Goal: Entertainment & Leisure: Consume media (video, audio)

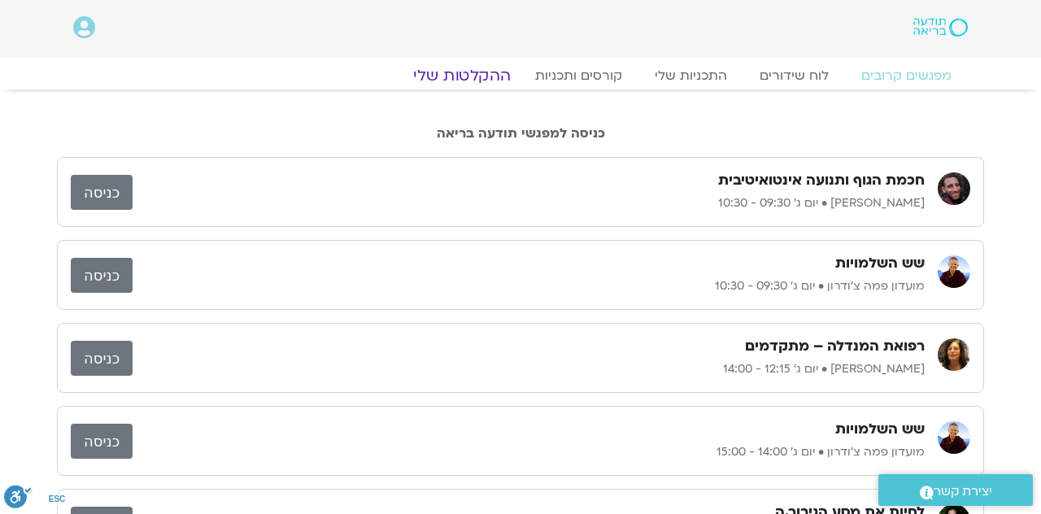
click at [446, 68] on link "ההקלטות שלי" at bounding box center [462, 76] width 137 height 20
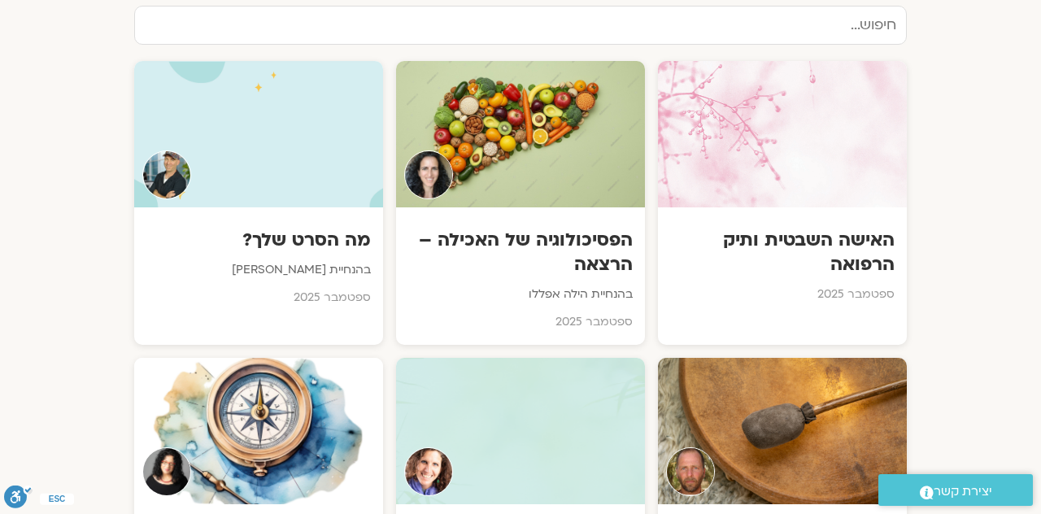
scroll to position [851, 0]
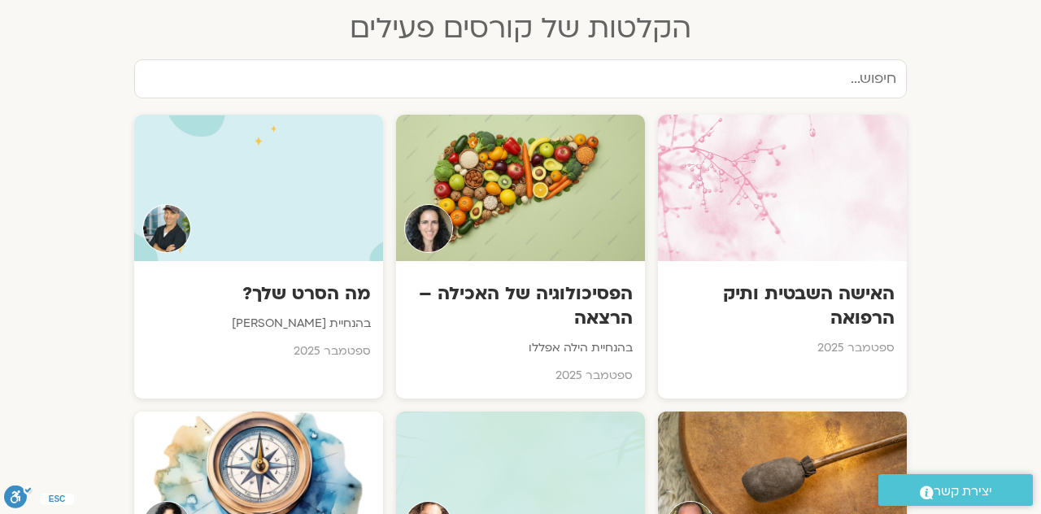
click at [851, 281] on h3 "האישה השבטית ותיק הרפואה" at bounding box center [782, 305] width 225 height 49
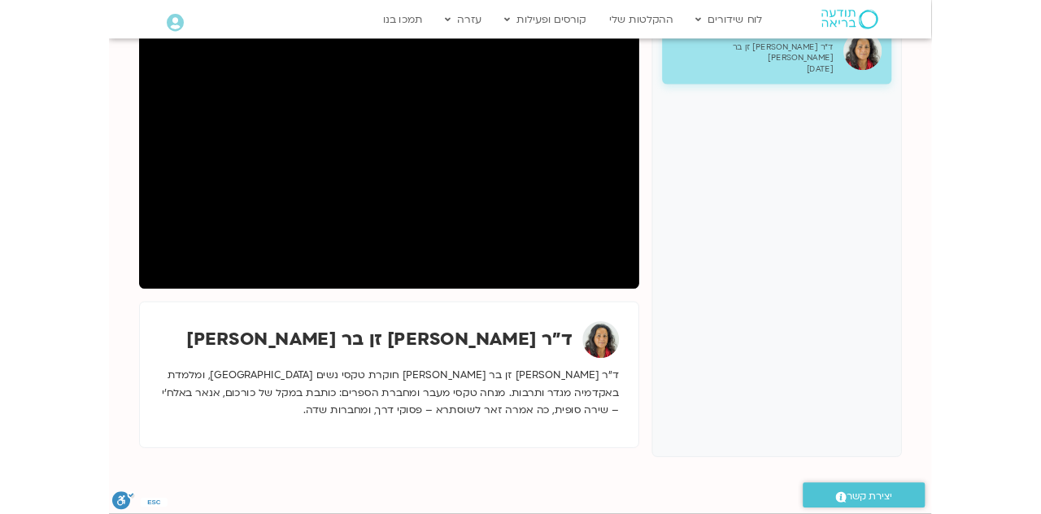
scroll to position [264, 0]
